Goal: Information Seeking & Learning: Find specific fact

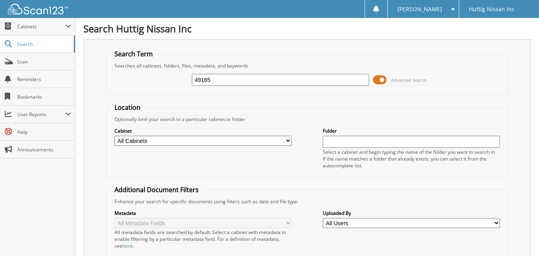
type input "49165"
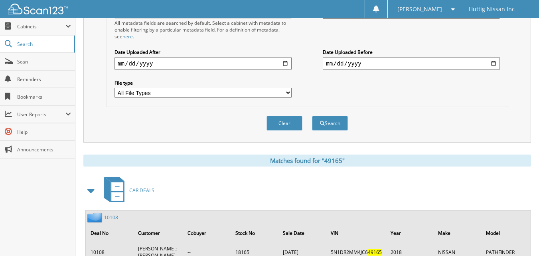
scroll to position [280, 0]
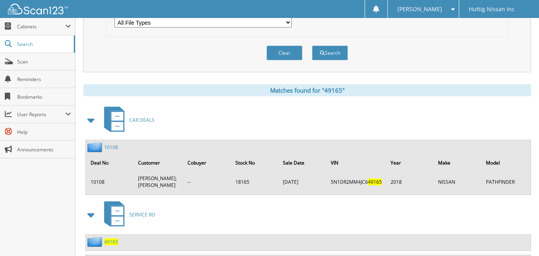
click at [107, 242] on span "49165" at bounding box center [111, 241] width 14 height 7
